Goal: Find contact information: Find contact information

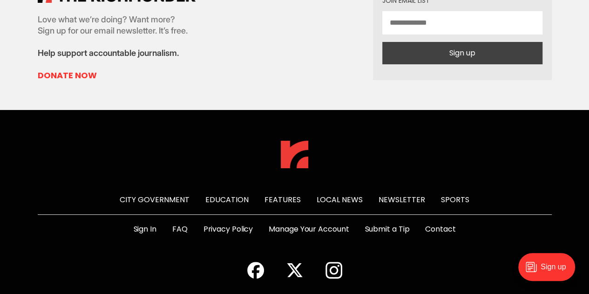
click at [445, 223] on link "Contact" at bounding box center [440, 228] width 30 height 11
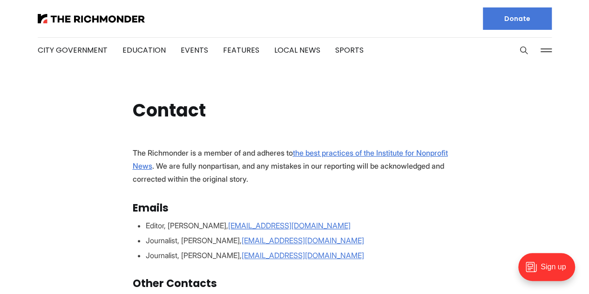
click at [215, 179] on p "The Richmonder is a member of and adheres to the best practices of the Institut…" at bounding box center [295, 165] width 324 height 39
click at [194, 172] on p "The Richmonder is a member of and adheres to the best practices of the Institut…" at bounding box center [295, 165] width 324 height 39
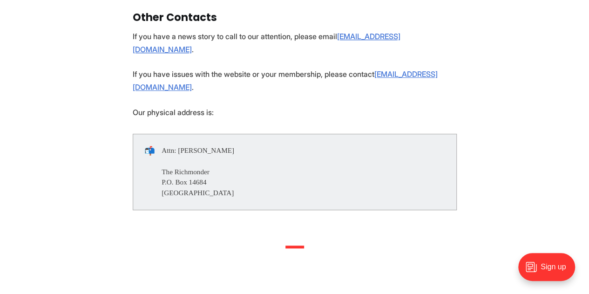
scroll to position [203, 0]
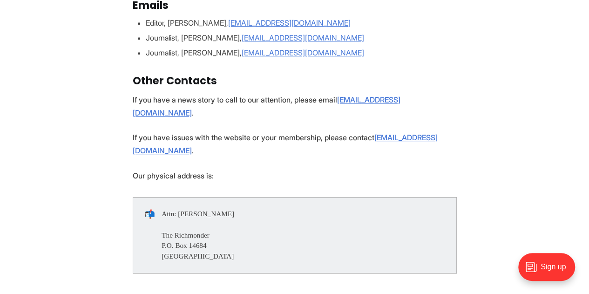
drag, startPoint x: 235, startPoint y: 189, endPoint x: 180, endPoint y: 187, distance: 54.5
click at [180, 197] on div "📬 Attn: [PERSON_NAME] The Richmonder P.O. [STREET_ADDRESS]" at bounding box center [295, 235] width 324 height 76
copy div "[PERSON_NAME]"
click at [273, 131] on p "If you have issues with the website or your membership, please contact [EMAIL_A…" at bounding box center [295, 144] width 324 height 26
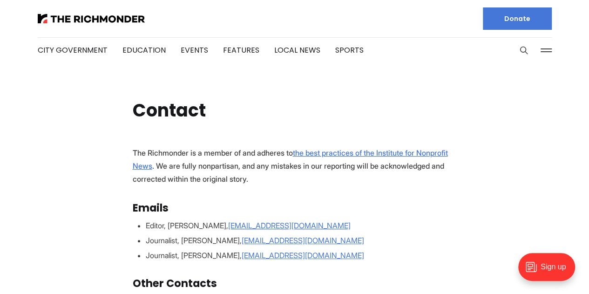
scroll to position [0, 0]
